Goal: Check status: Check status

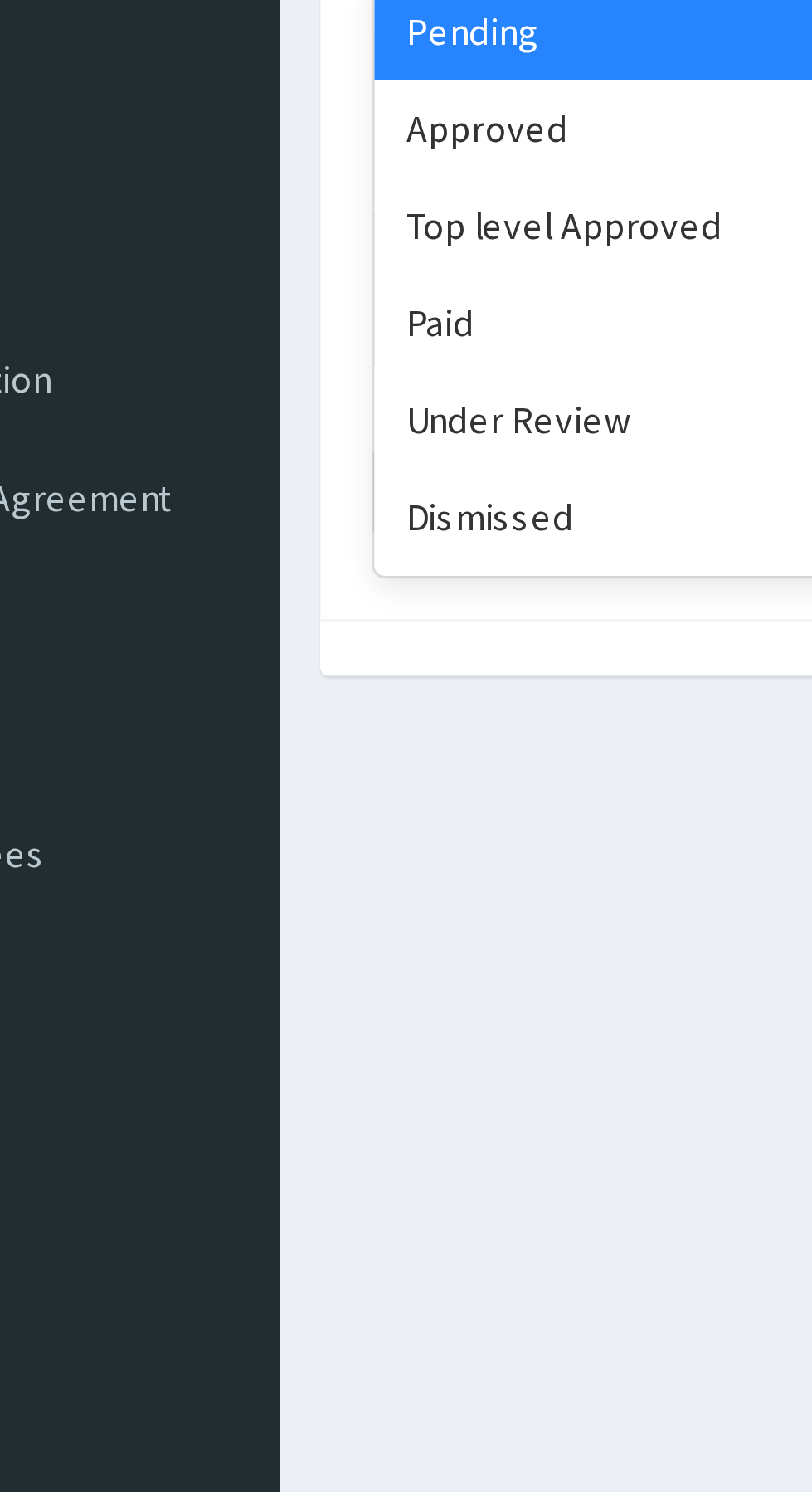
click at [263, 282] on div "Approved" at bounding box center [295, 286] width 150 height 30
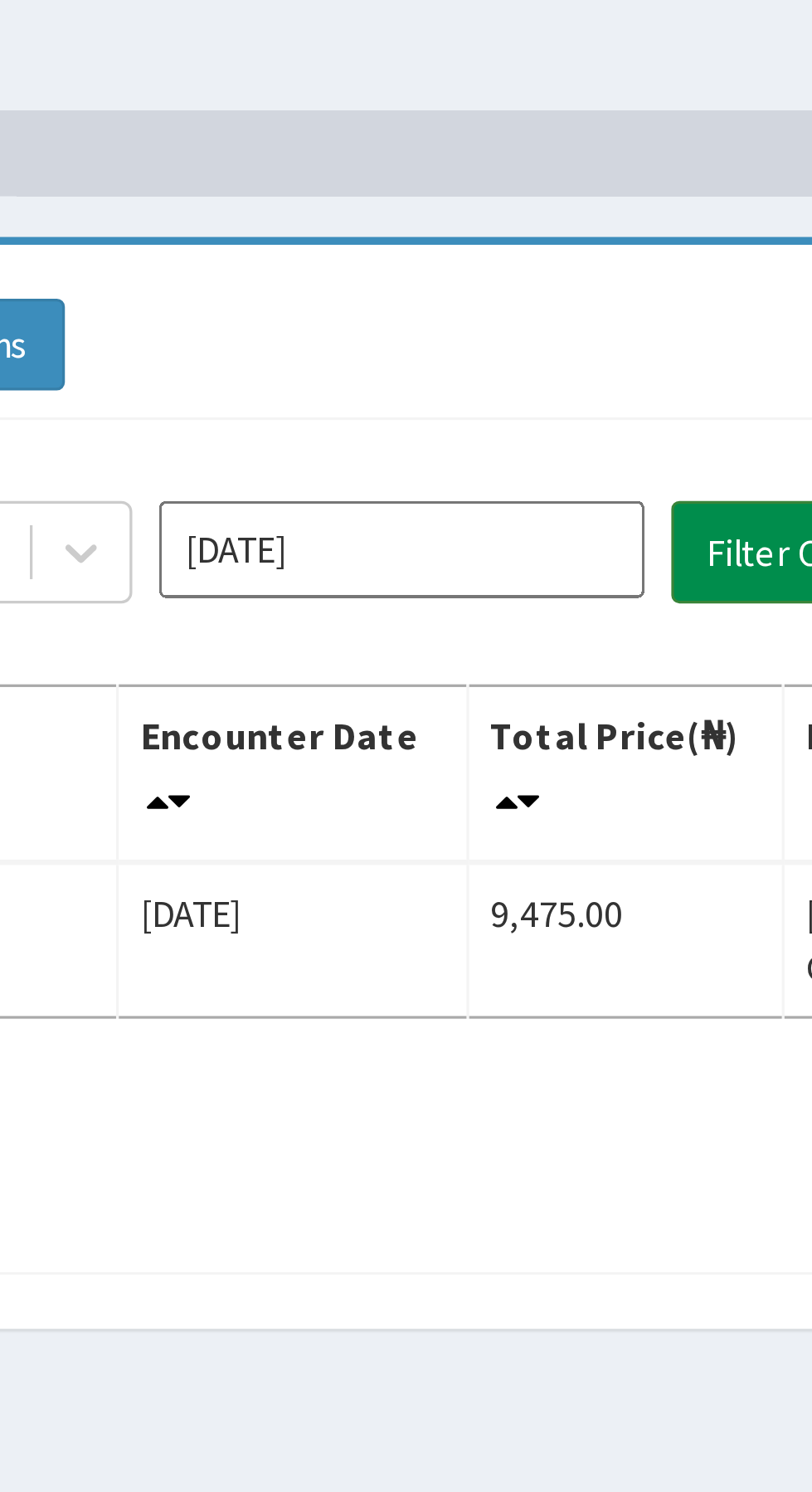
click at [552, 203] on button "Filter Claims" at bounding box center [575, 215] width 82 height 31
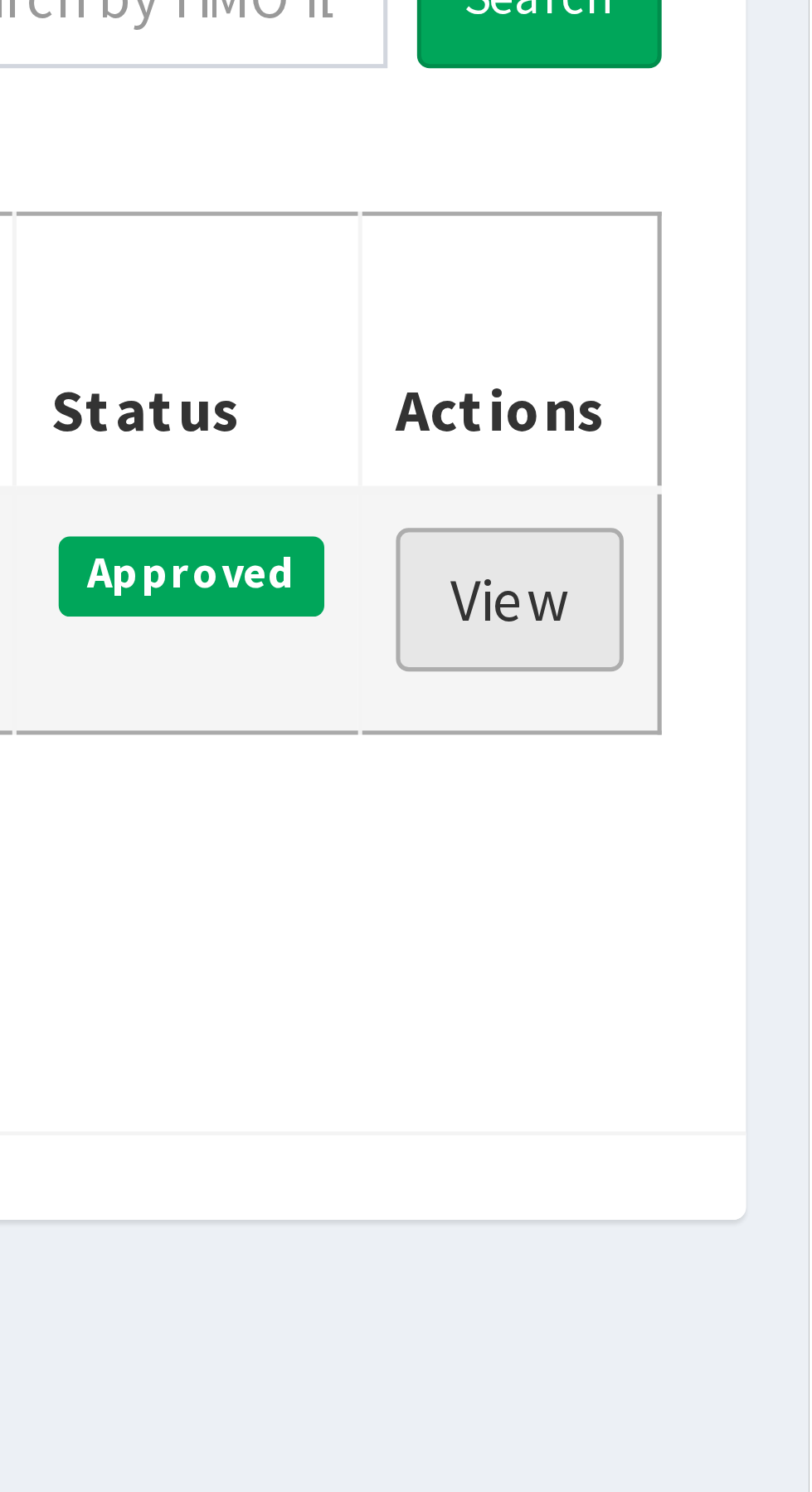
click at [758, 326] on link "View" at bounding box center [754, 332] width 45 height 28
